Goal: Task Accomplishment & Management: Manage account settings

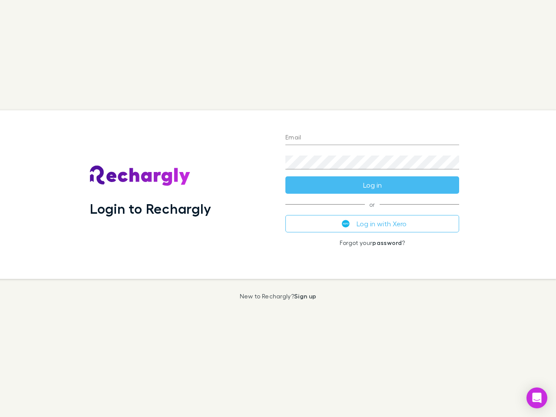
click at [278, 208] on div "Login to Rechargly" at bounding box center [180, 194] width 195 height 169
click at [372, 138] on input "Email" at bounding box center [372, 138] width 174 height 14
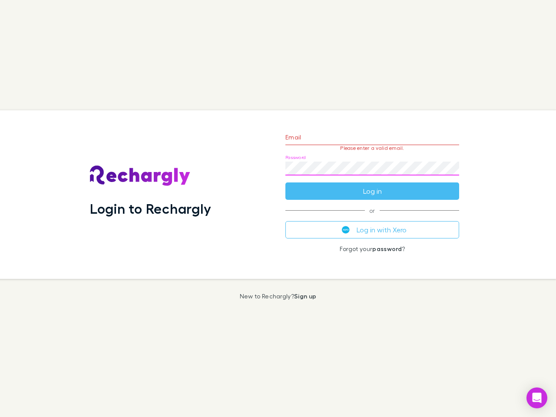
click at [372, 185] on form "Email Please enter a valid email. Password Log in" at bounding box center [372, 162] width 174 height 76
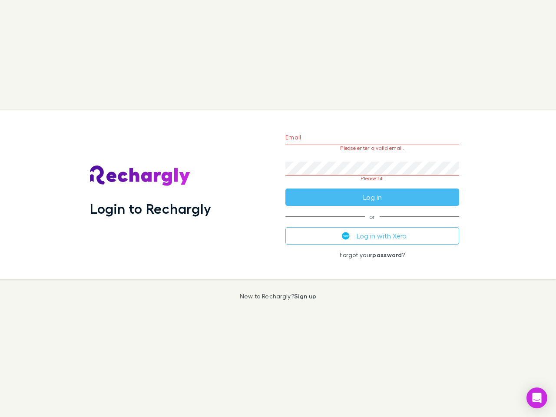
click at [372, 224] on div "Email Please enter a valid email. Password Please fill Log in or Log in with Xe…" at bounding box center [372, 194] width 188 height 169
click at [537, 398] on icon "Open Intercom Messenger" at bounding box center [536, 398] width 9 height 10
